Goal: Information Seeking & Learning: Find specific fact

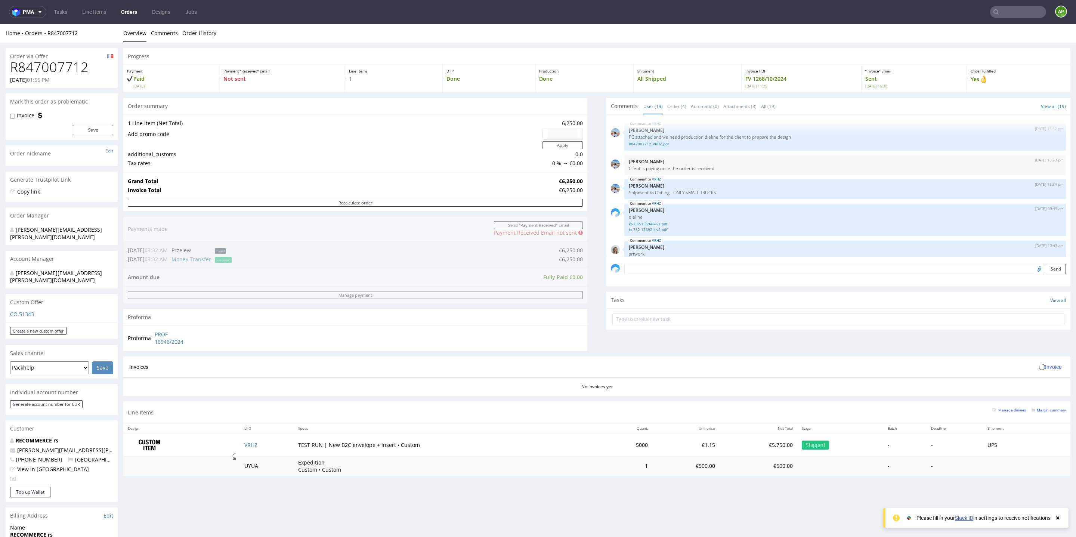
scroll to position [489, 0]
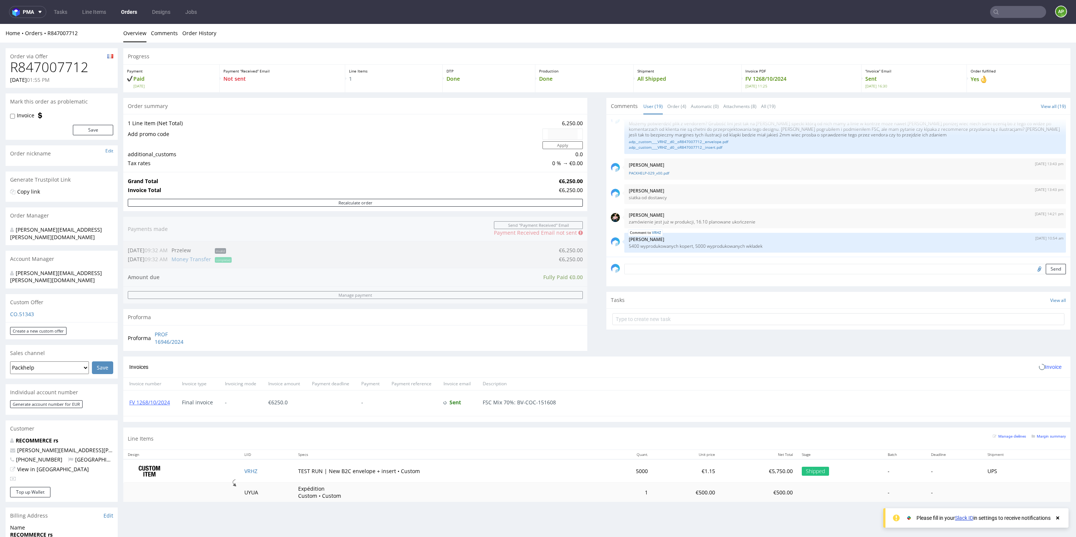
click at [1001, 11] on input "text" at bounding box center [1018, 12] width 56 height 12
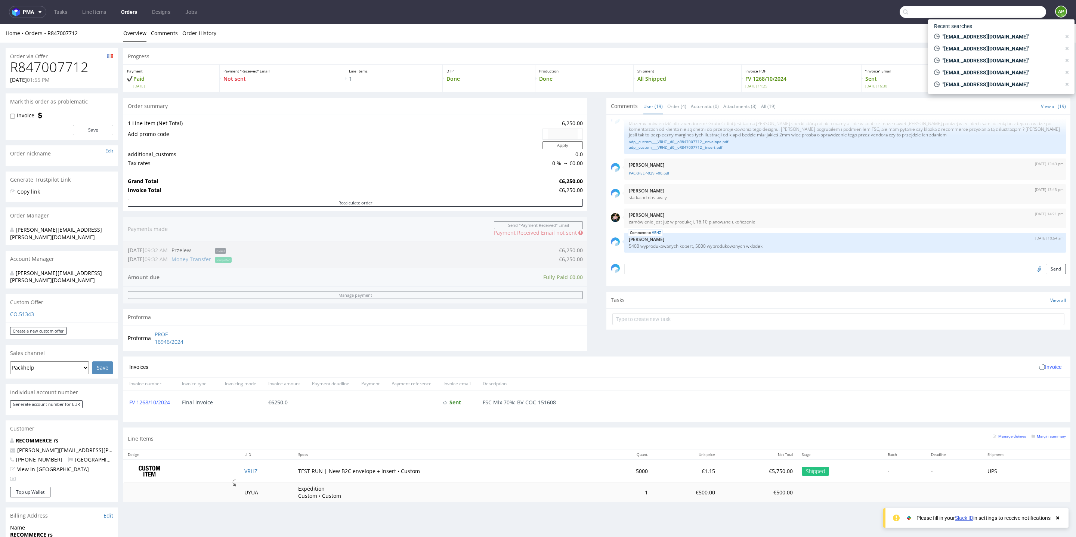
paste input "CWBU"
type input "CWBU"
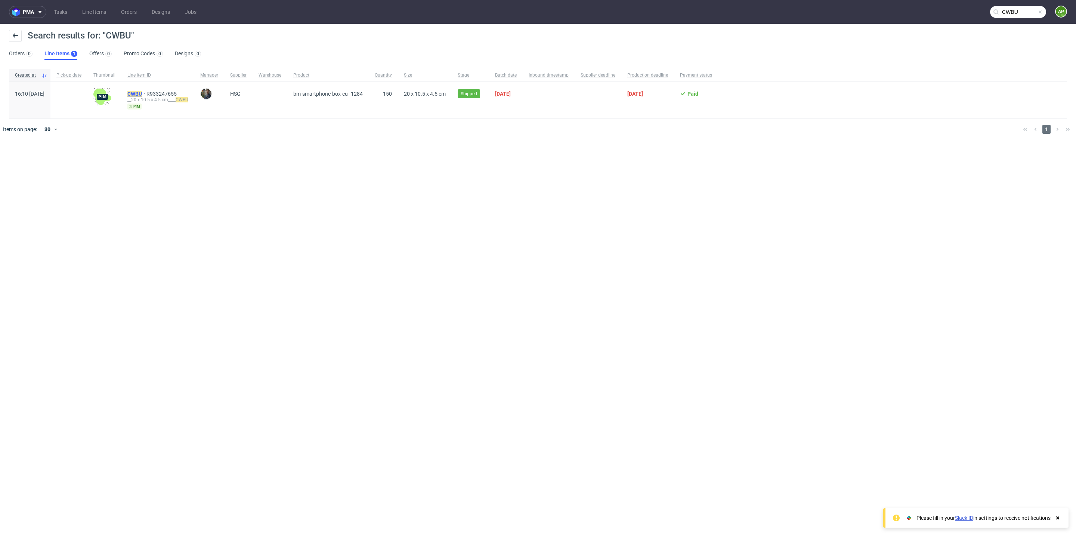
click at [142, 94] on mark "CWBU" at bounding box center [134, 94] width 15 height 6
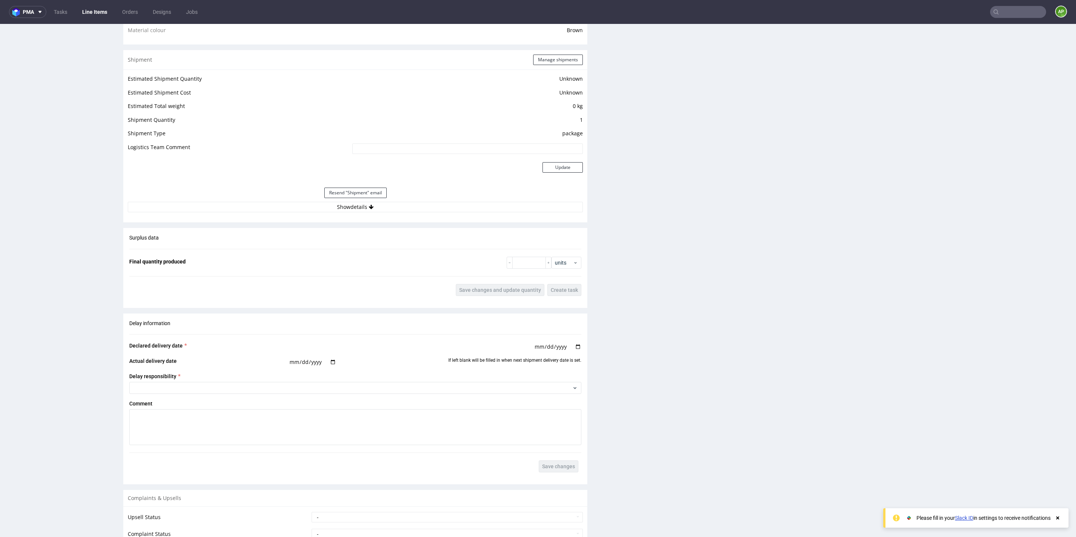
scroll to position [622, 0]
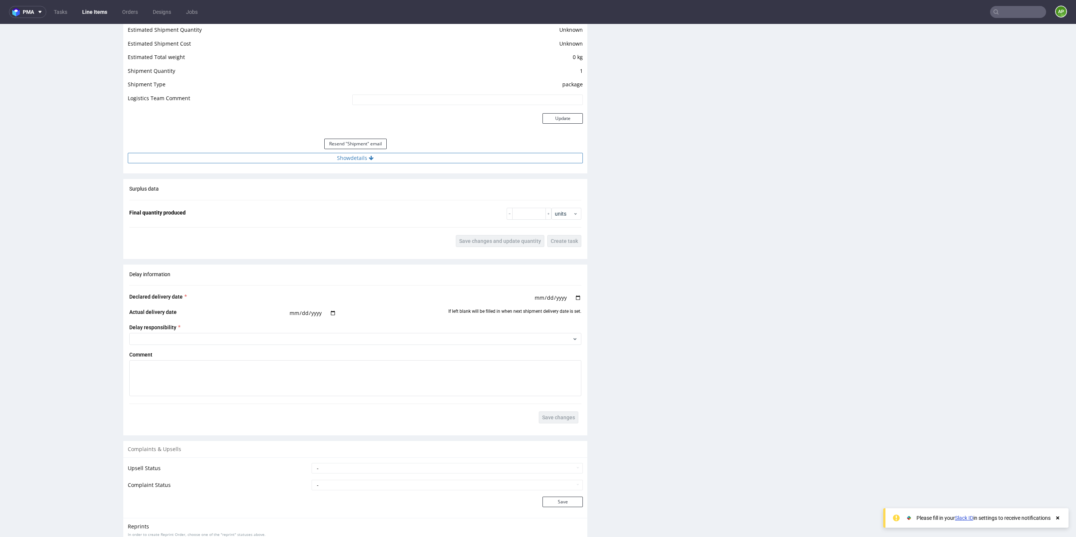
click at [363, 159] on button "Show details" at bounding box center [355, 158] width 455 height 10
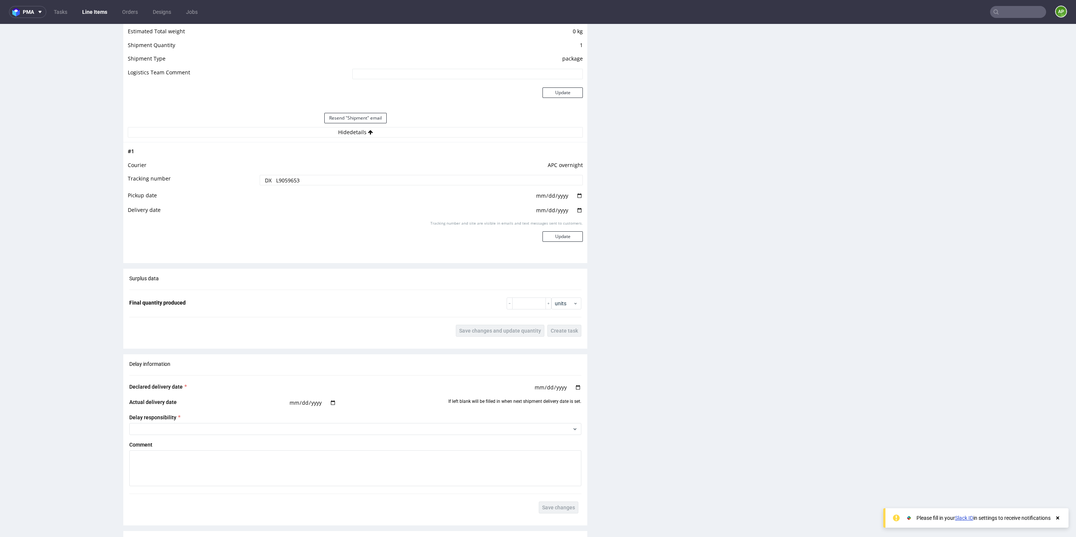
scroll to position [648, 0]
click at [1011, 17] on input "text" at bounding box center [1018, 12] width 56 height 12
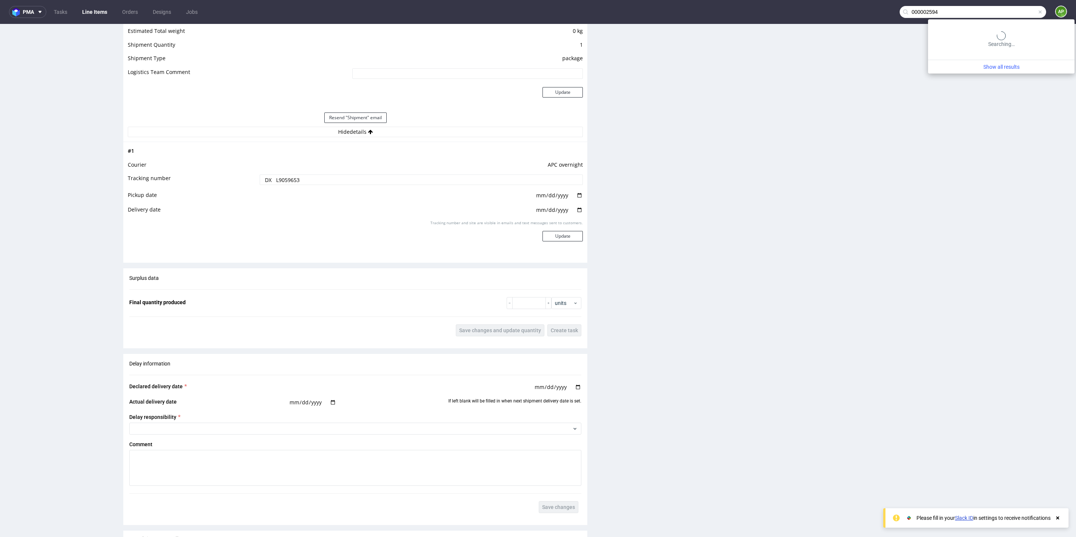
type input "000002594"
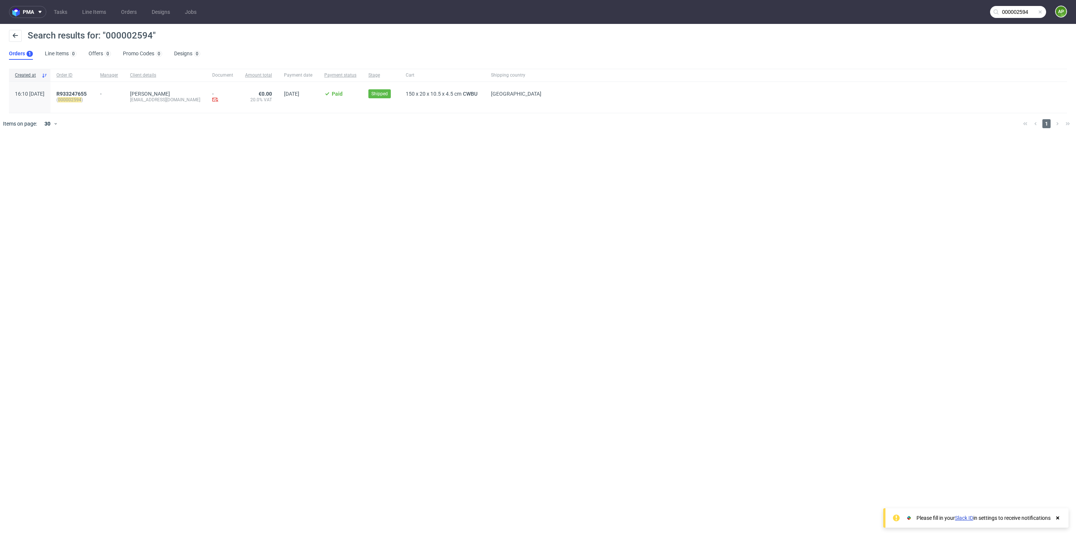
click at [87, 89] on div "R933247655 ( 000002594 )" at bounding box center [72, 97] width 44 height 31
click at [87, 95] on span "R933247655" at bounding box center [71, 94] width 30 height 6
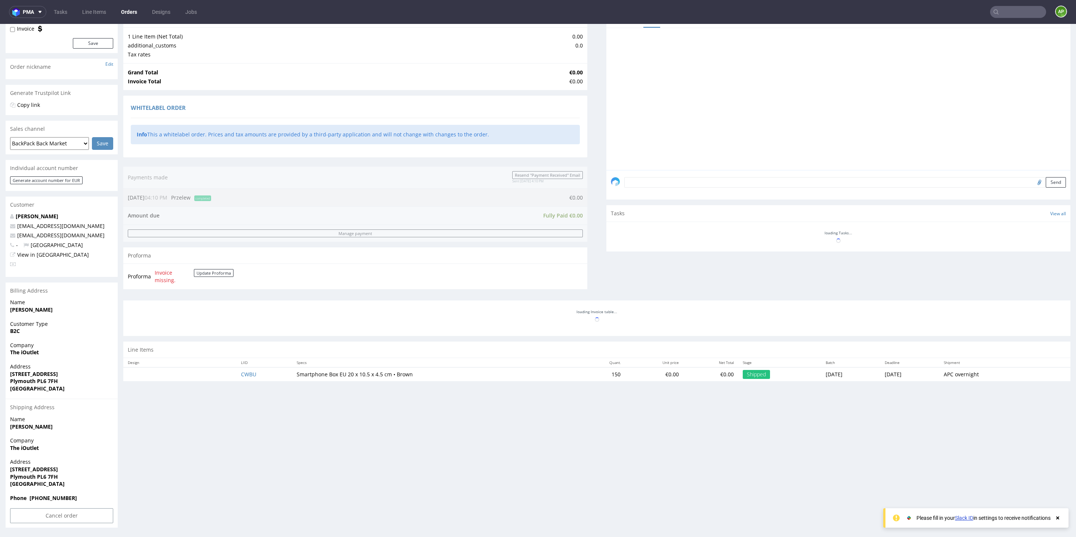
scroll to position [97, 0]
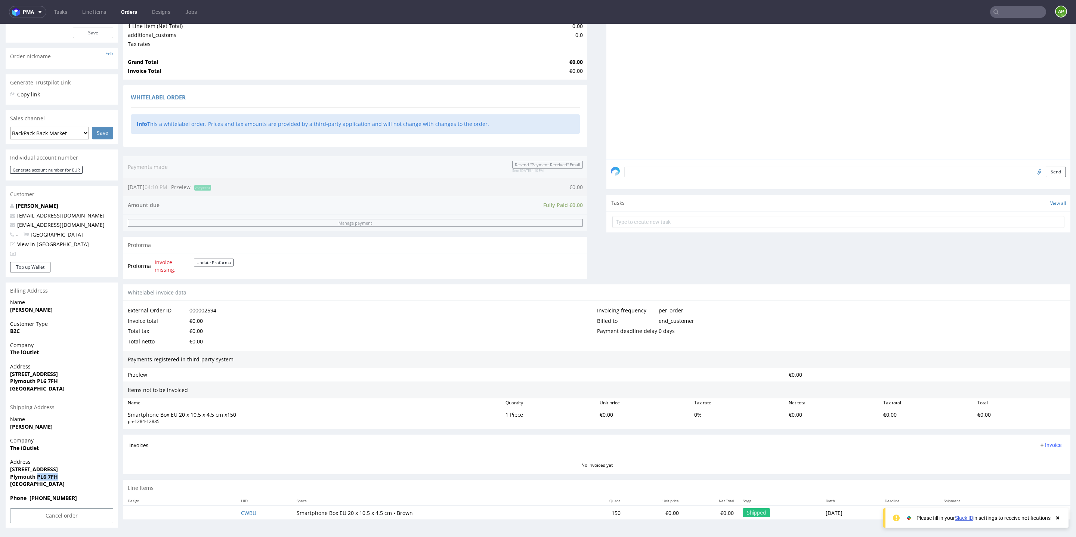
drag, startPoint x: 37, startPoint y: 478, endPoint x: 89, endPoint y: 478, distance: 52.0
click at [89, 478] on span "Plymouth PL6 7FH" at bounding box center [61, 476] width 103 height 7
copy strong "PL6 7FH"
click at [998, 14] on input "text" at bounding box center [1018, 12] width 56 height 12
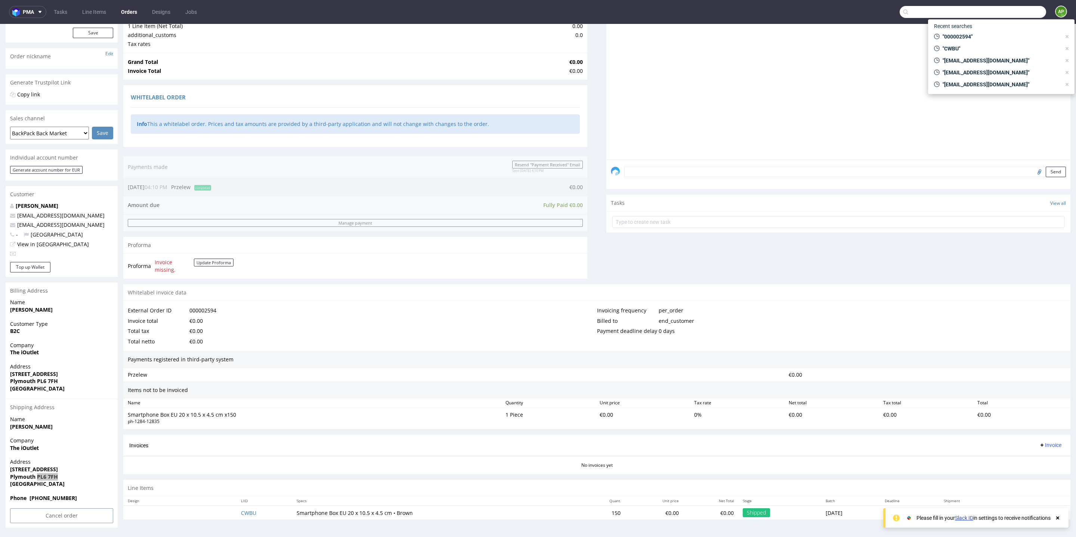
paste input "000002600"
type input "000002600"
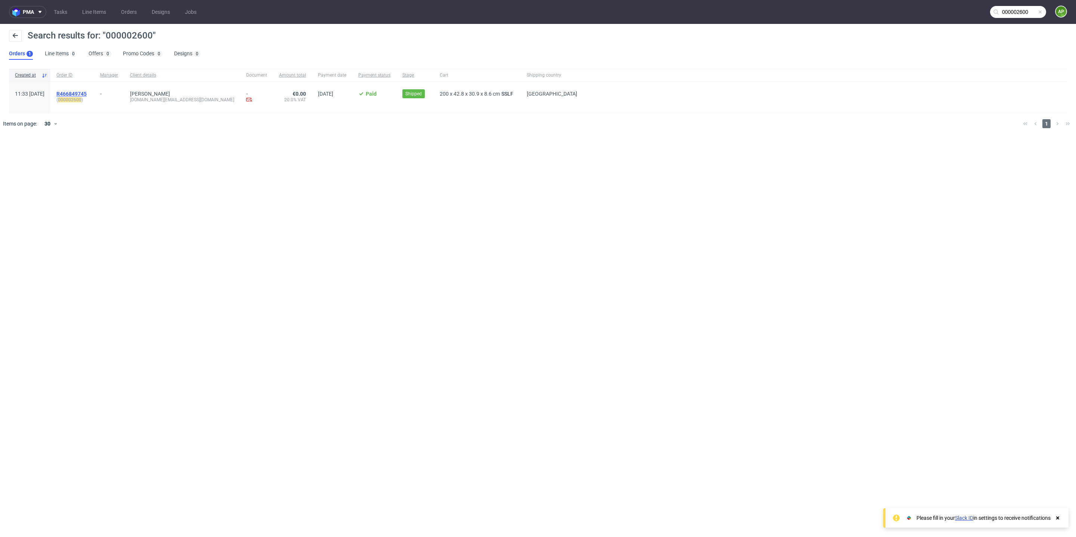
click at [87, 91] on span "R466849745" at bounding box center [71, 94] width 30 height 6
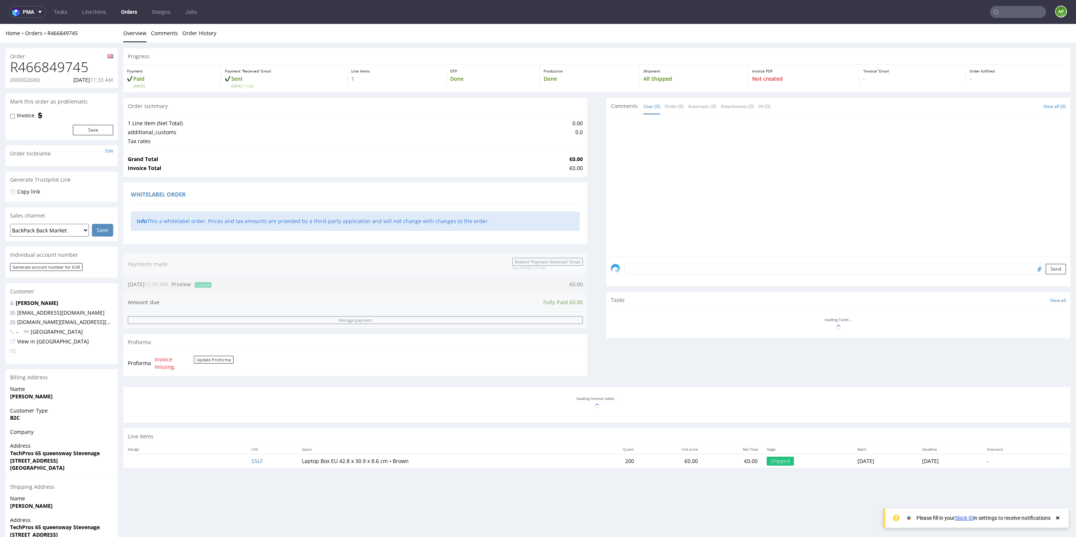
scroll to position [93, 0]
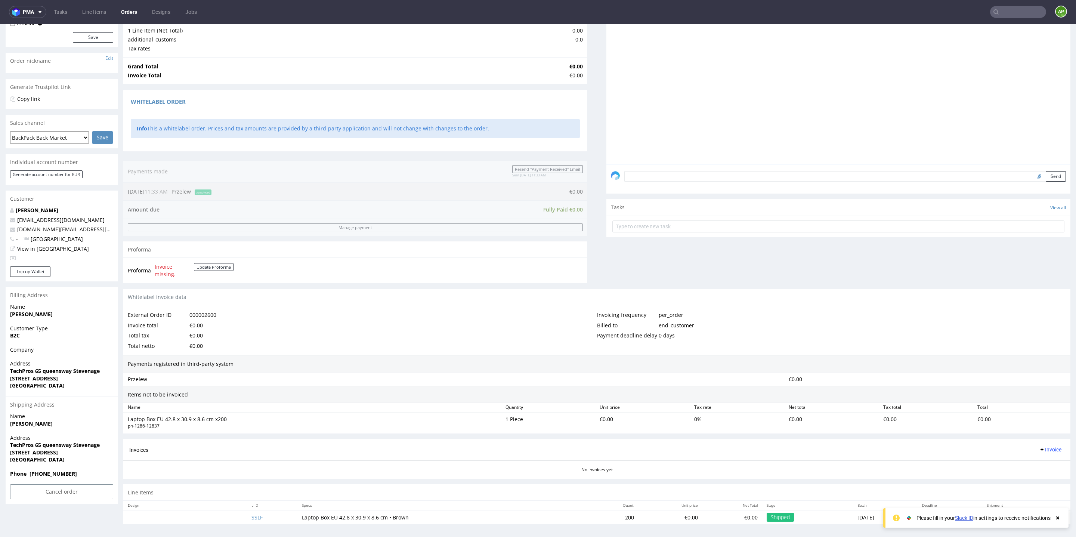
drag, startPoint x: 80, startPoint y: 454, endPoint x: 156, endPoint y: 454, distance: 76.2
click at [155, 454] on div "Order R466849745 (000002600) [DATE] 11:33 AM Mark this order as problematic Inv…" at bounding box center [538, 243] width 1076 height 586
copy div "LO5 9IP Dolors Ametcon Adipi +82 98497695735 Elitsedd Eiusmod Temp Inc 51 Utl E…"
click at [100, 447] on strong "TechPros 65 queensway Stevenage" at bounding box center [55, 444] width 90 height 7
drag, startPoint x: 80, startPoint y: 453, endPoint x: 111, endPoint y: 453, distance: 31.0
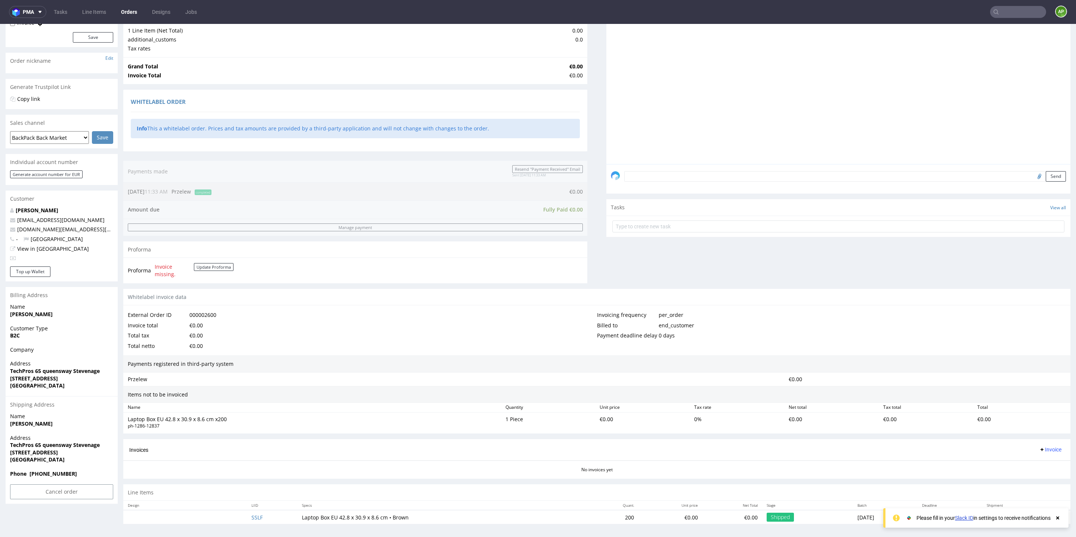
click at [110, 453] on span "[STREET_ADDRESS]" at bounding box center [61, 452] width 103 height 7
copy strong "SG1 1DN"
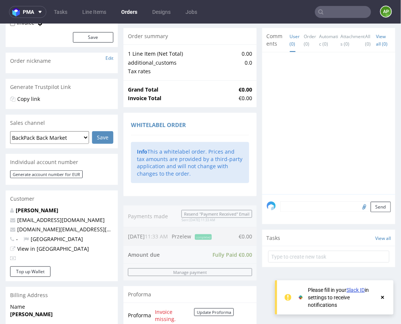
scroll to position [112, 0]
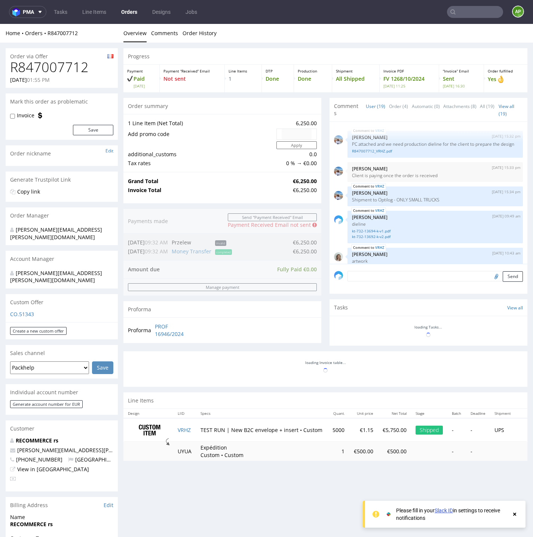
scroll to position [585, 0]
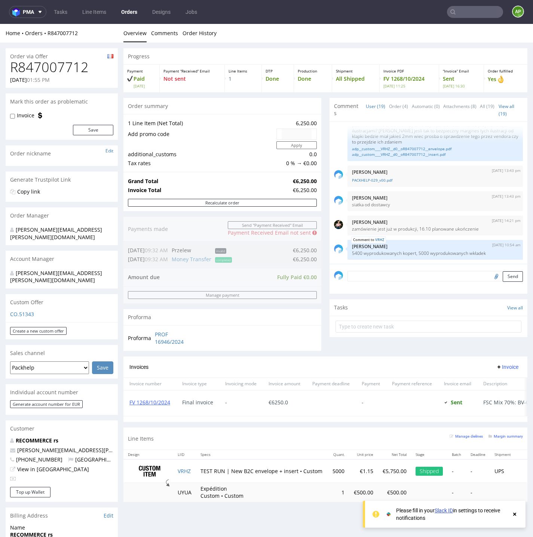
click at [138, 16] on link "Orders" at bounding box center [129, 12] width 25 height 12
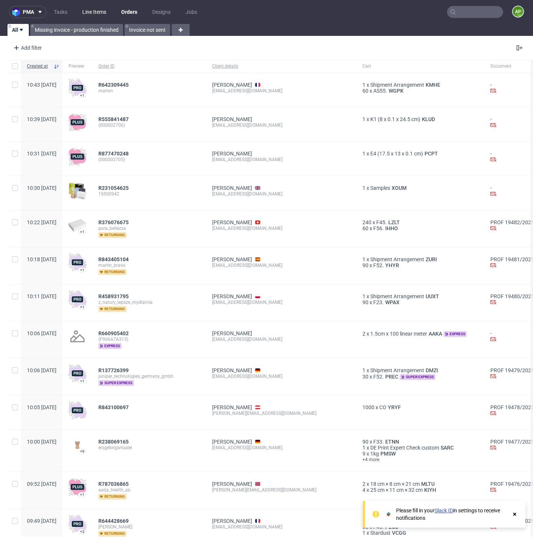
click at [105, 10] on link "Line Items" at bounding box center [94, 12] width 33 height 12
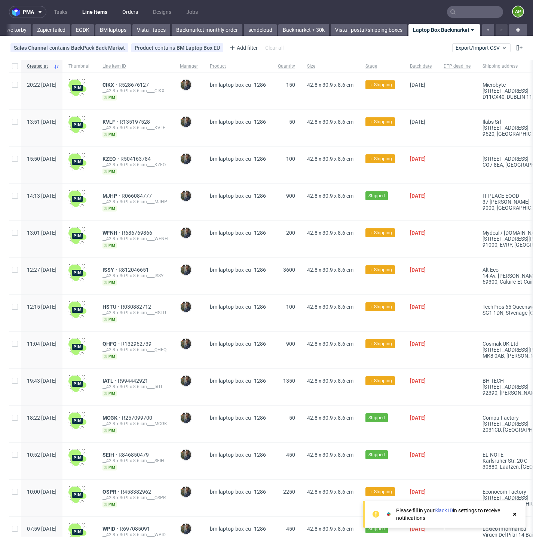
scroll to position [0, 585]
click at [133, 31] on link "Vista - tapes" at bounding box center [151, 30] width 38 height 12
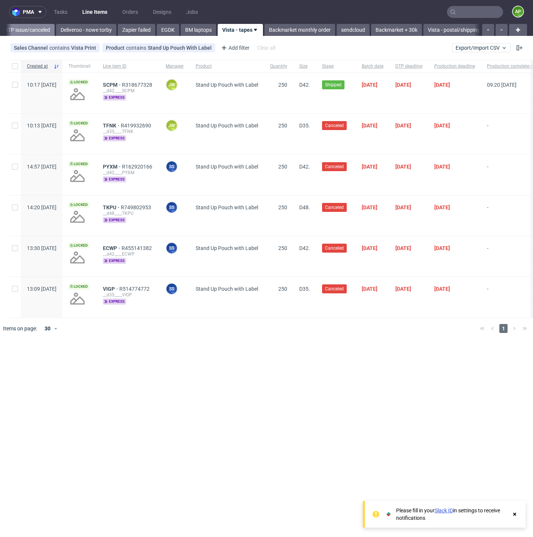
click at [46, 33] on link "Vista - DTP issue/canceled" at bounding box center [19, 30] width 70 height 12
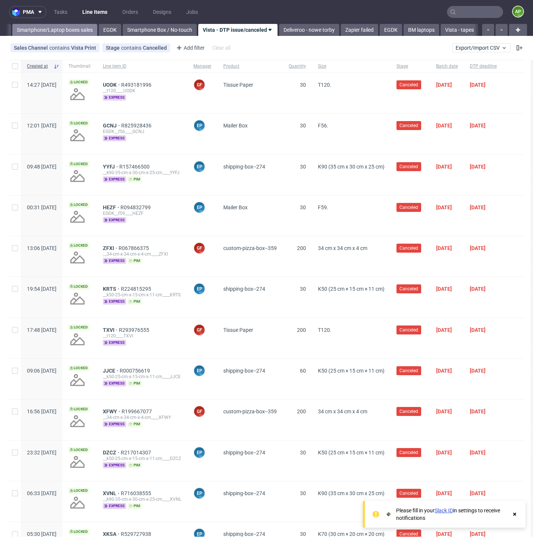
click at [37, 30] on link "Smartphone/Laptop boxes sales" at bounding box center [54, 30] width 85 height 12
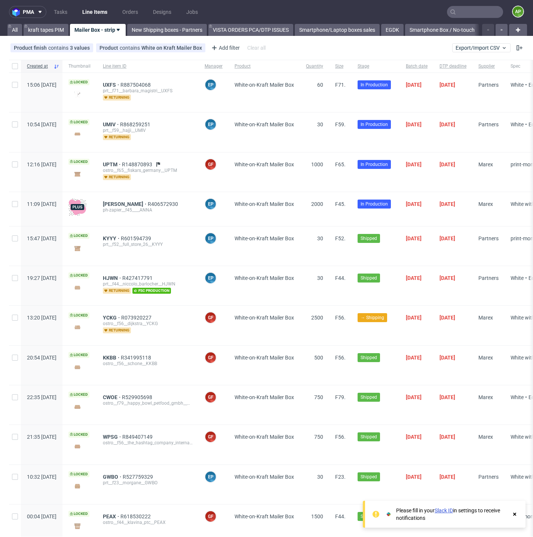
click at [21, 25] on link "All" at bounding box center [14, 30] width 15 height 12
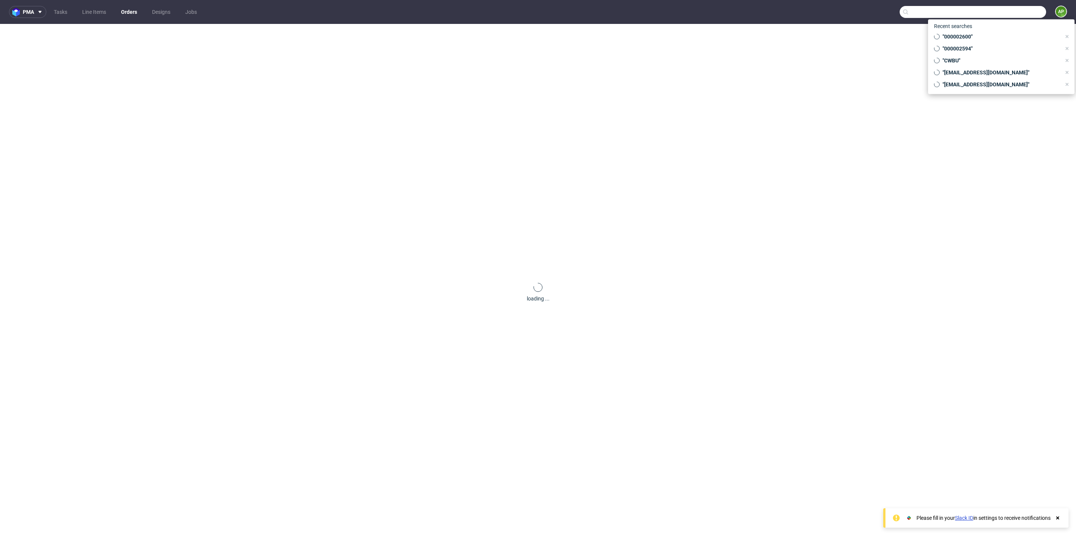
click at [1011, 12] on input "text" at bounding box center [973, 12] width 147 height 12
paste input "LBKN"
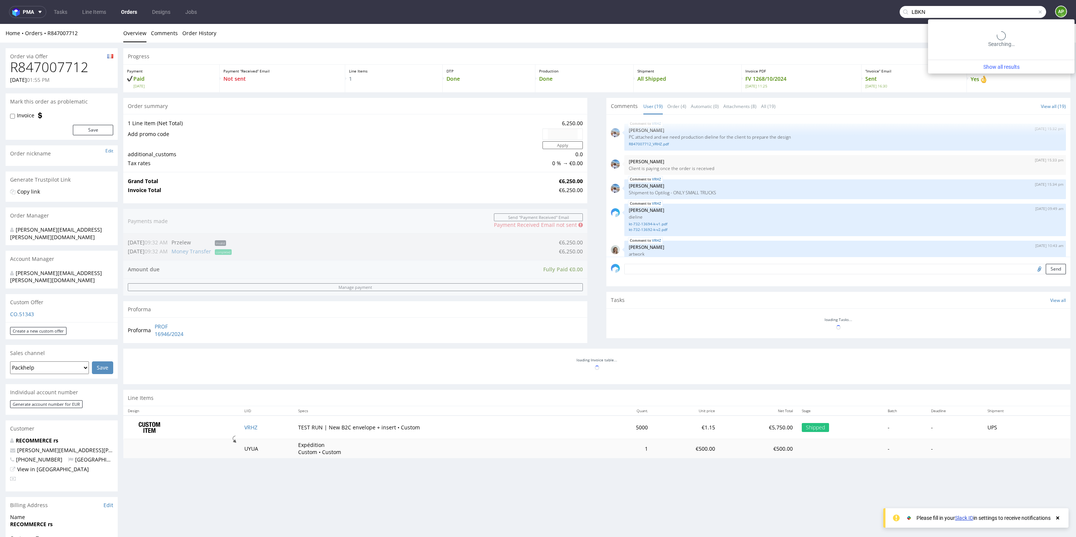
type input "LBKN"
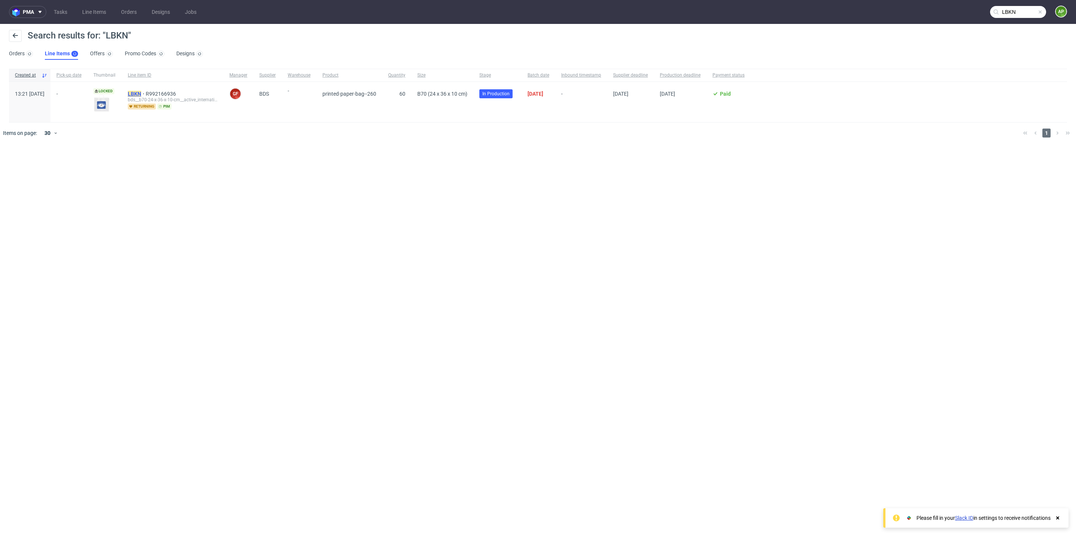
click at [141, 93] on mark "LBKN" at bounding box center [134, 94] width 13 height 6
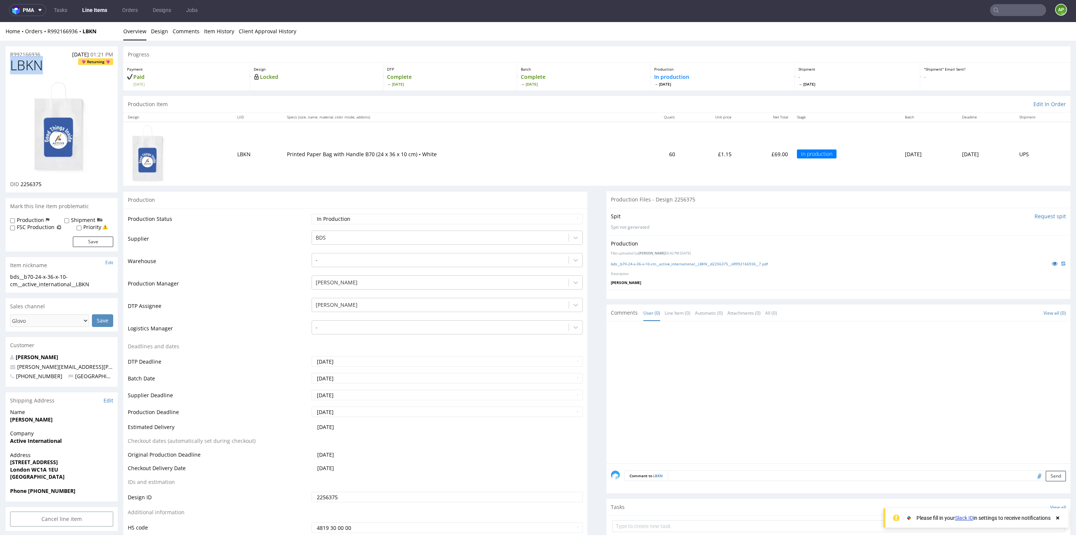
drag, startPoint x: 49, startPoint y: 69, endPoint x: 0, endPoint y: 69, distance: 48.6
copy span "LBKN"
